Goal: Information Seeking & Learning: Learn about a topic

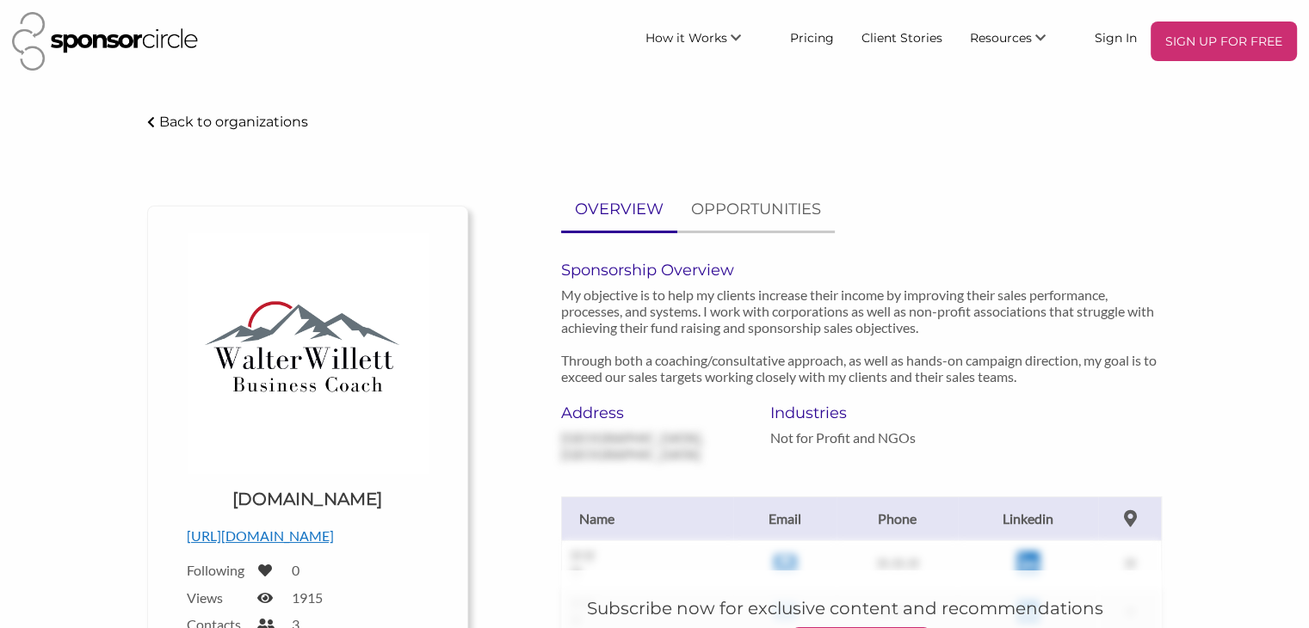
click at [124, 35] on img at bounding box center [105, 41] width 186 height 59
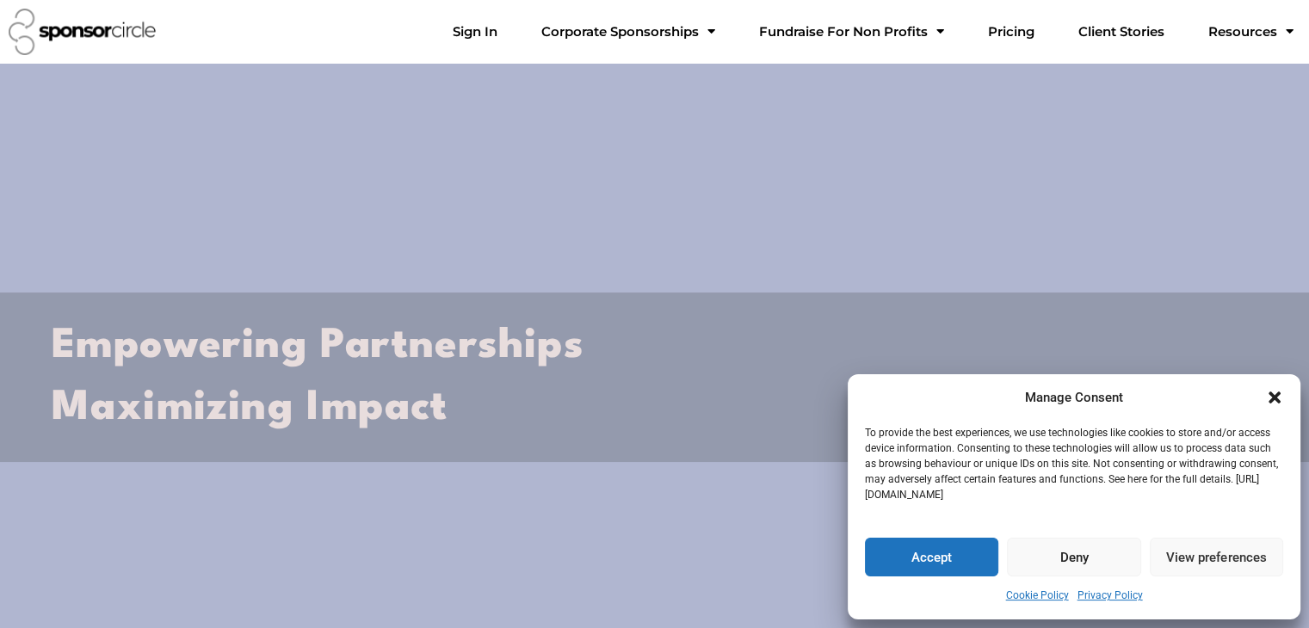
click at [932, 559] on button "Accept" at bounding box center [931, 557] width 133 height 39
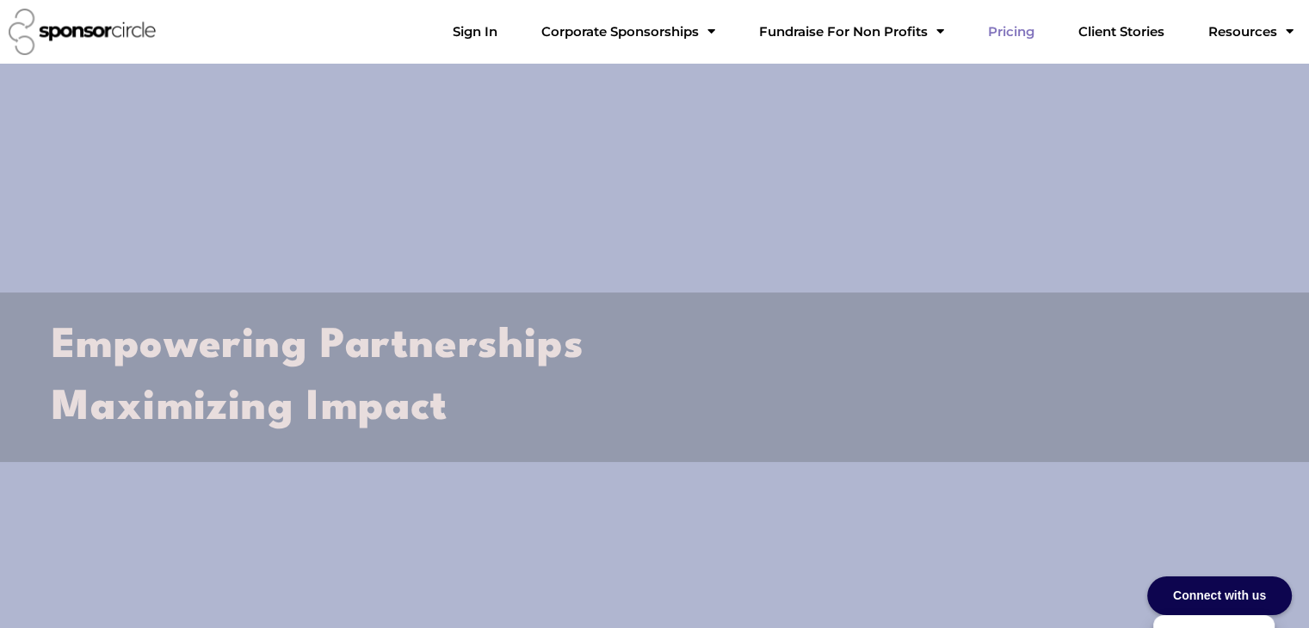
click at [1044, 32] on link "Pricing" at bounding box center [1011, 32] width 74 height 34
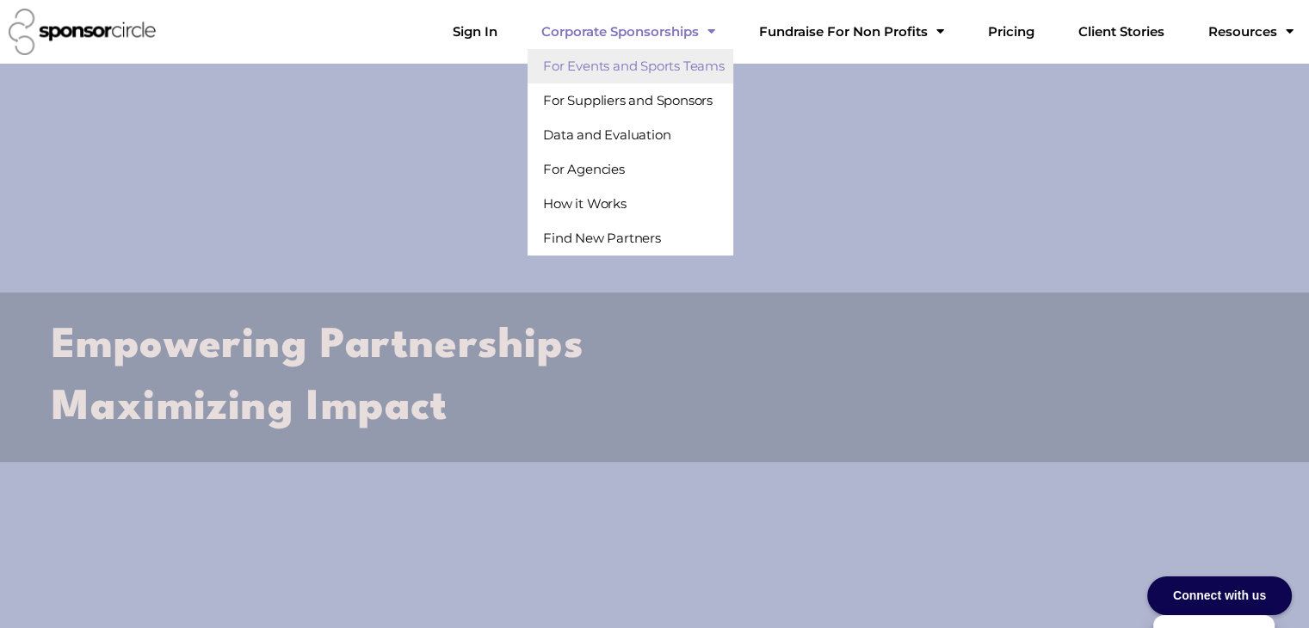
click at [708, 66] on link "For Events and Sports Teams" at bounding box center [631, 66] width 206 height 34
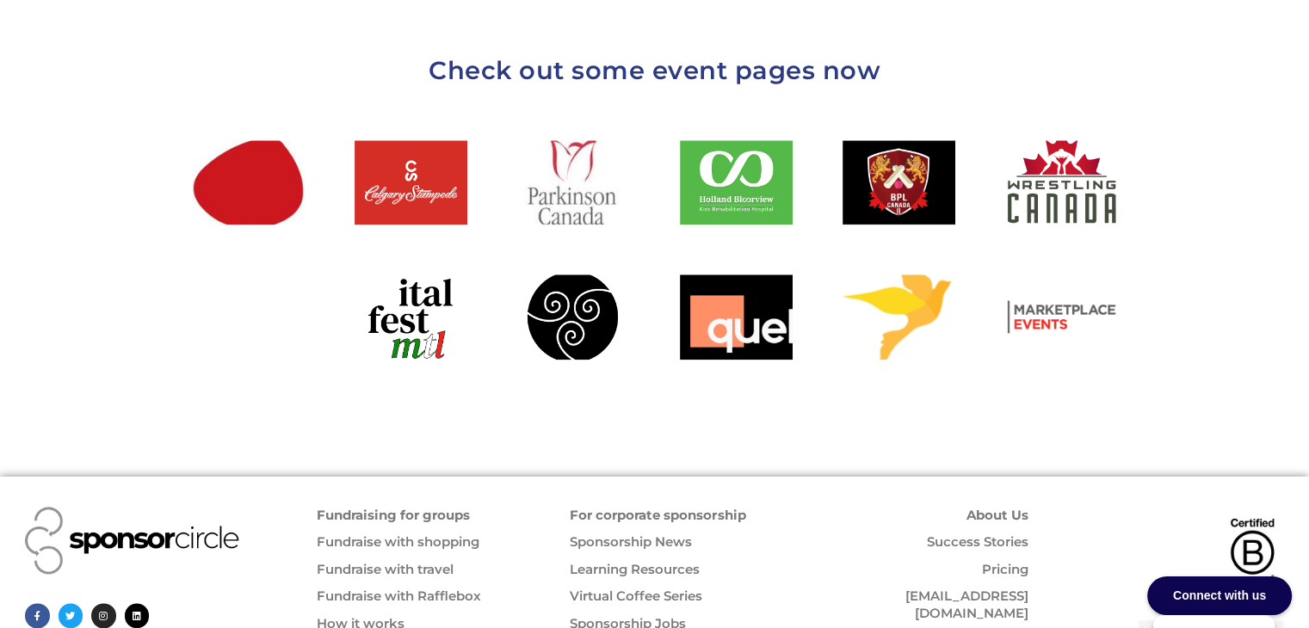
scroll to position [1980, 0]
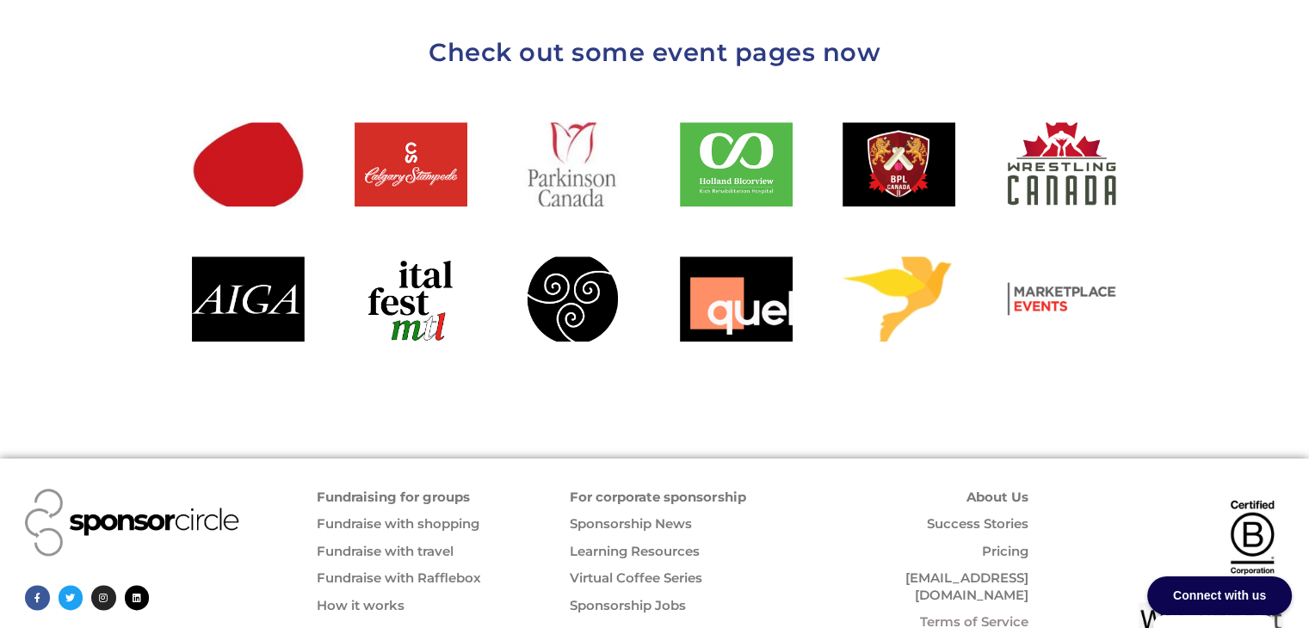
click at [991, 489] on link "About Us" at bounding box center [998, 497] width 62 height 16
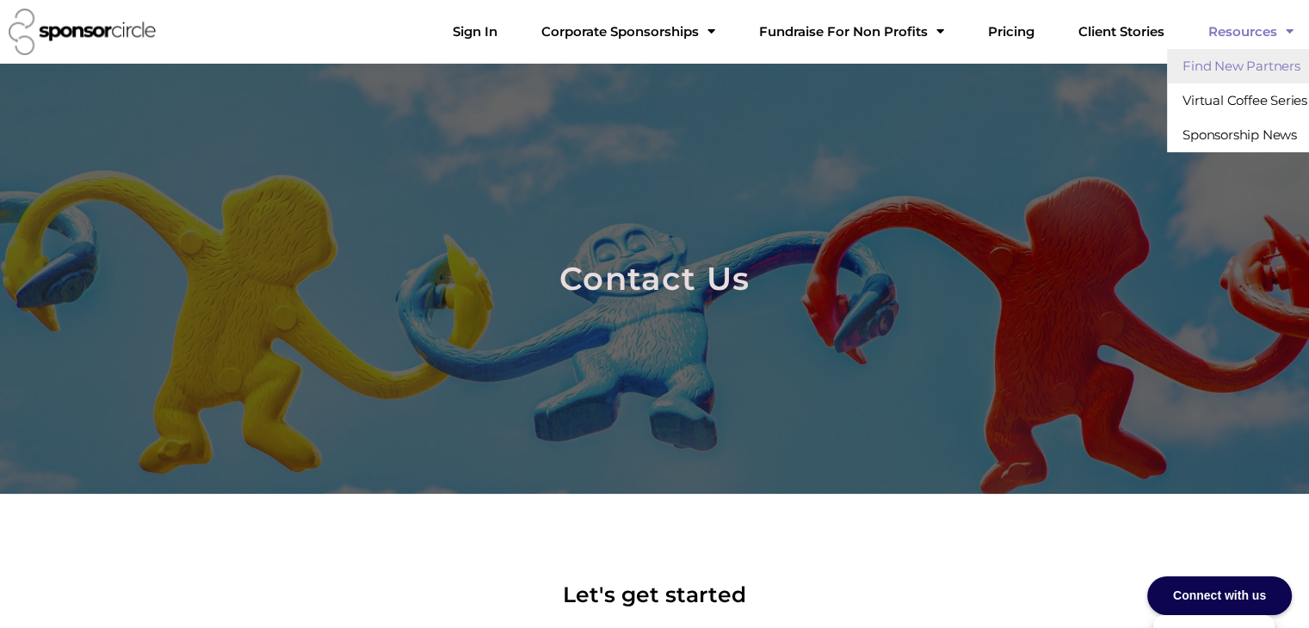
click at [1250, 70] on link "Find New Partners" at bounding box center [1241, 66] width 149 height 34
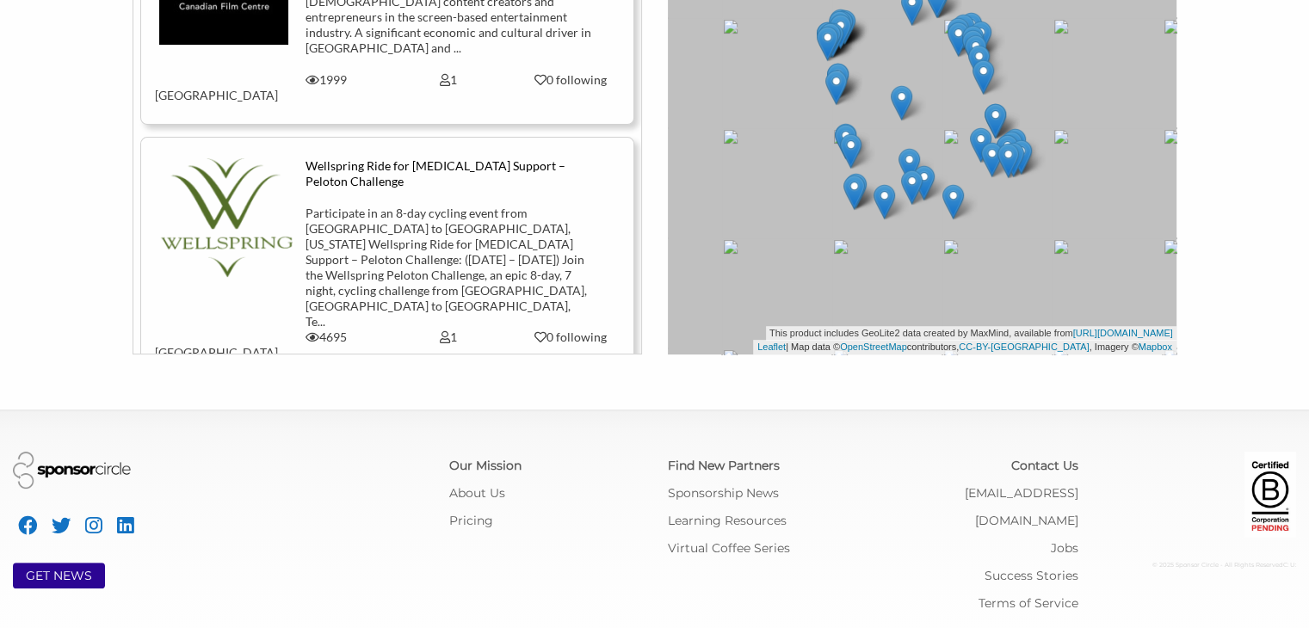
scroll to position [411, 0]
click at [124, 523] on icon at bounding box center [125, 525] width 17 height 19
